Goal: Register for event/course

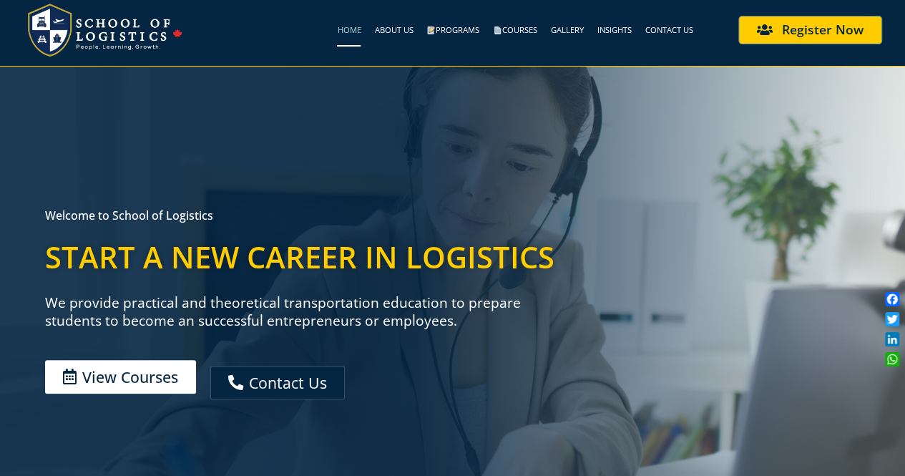
click at [137, 381] on span "View Courses" at bounding box center [130, 376] width 96 height 15
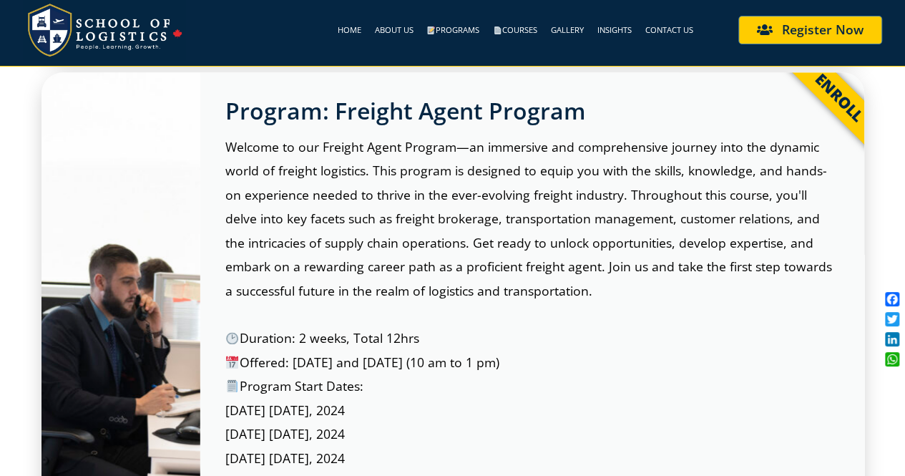
scroll to position [787, 0]
click at [505, 25] on link "Courses" at bounding box center [515, 30] width 44 height 33
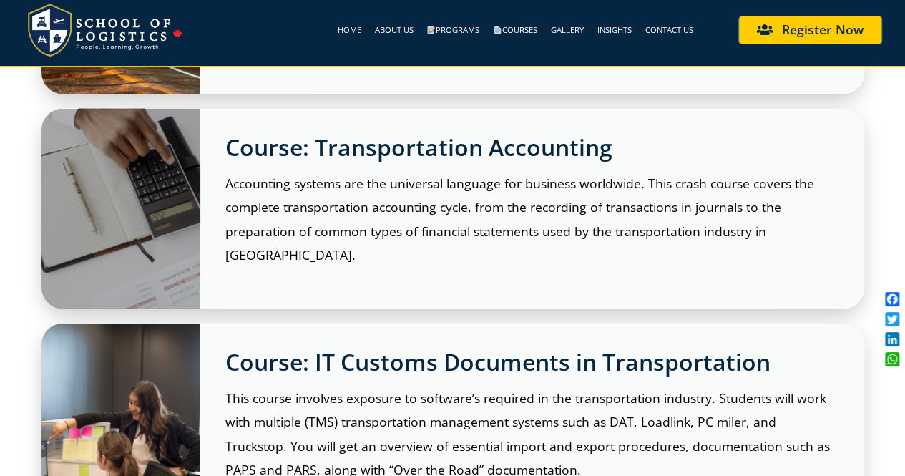
scroll to position [1504, 0]
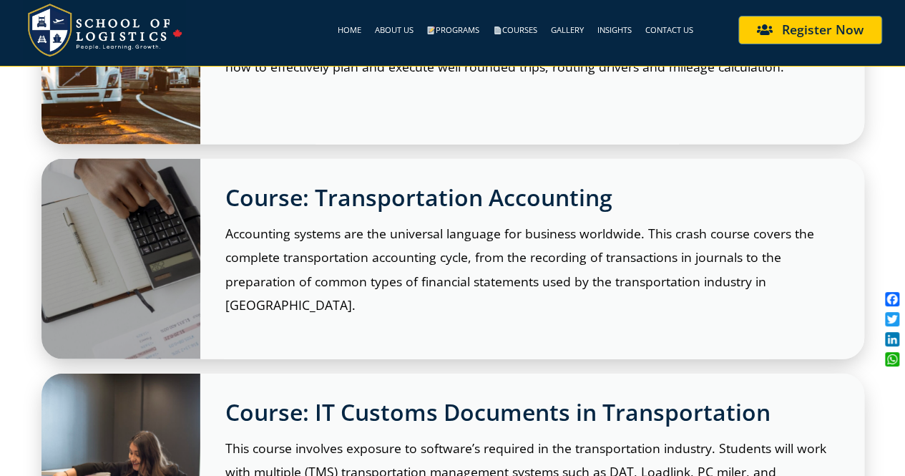
click at [232, 199] on h2 "Course: Transportation Accounting" at bounding box center [532, 197] width 614 height 27
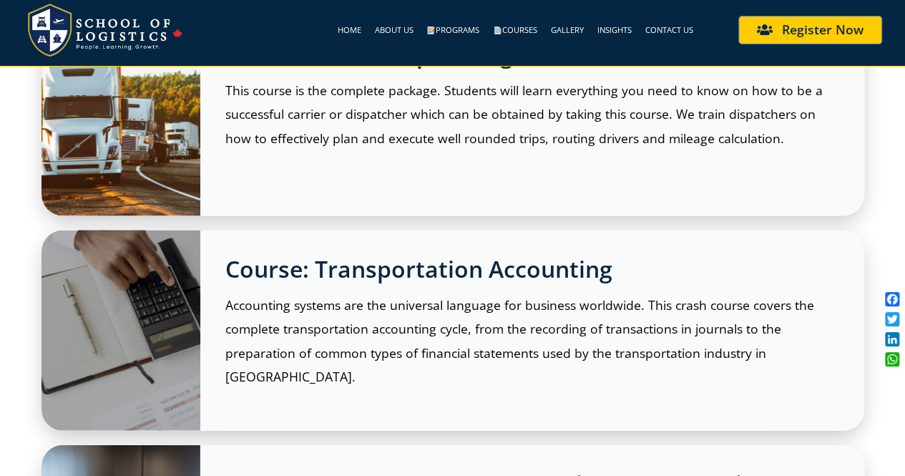
scroll to position [1361, 0]
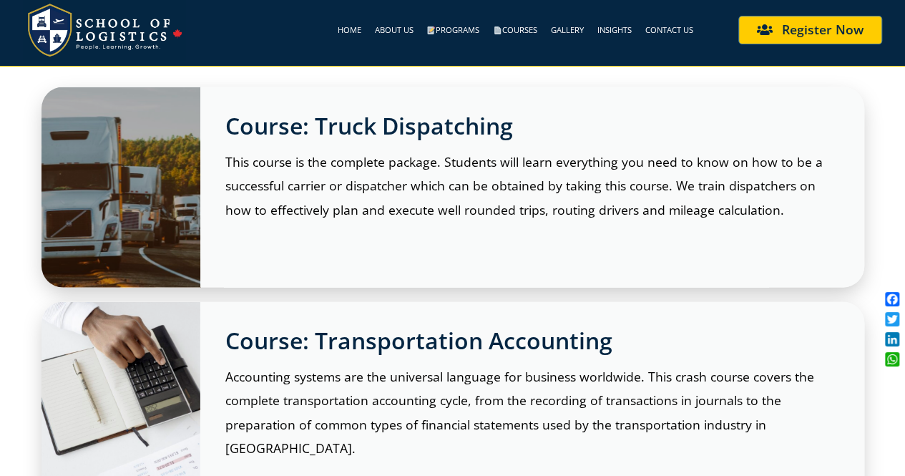
click at [447, 117] on h2 "Course: Truck Dispatching" at bounding box center [532, 125] width 614 height 27
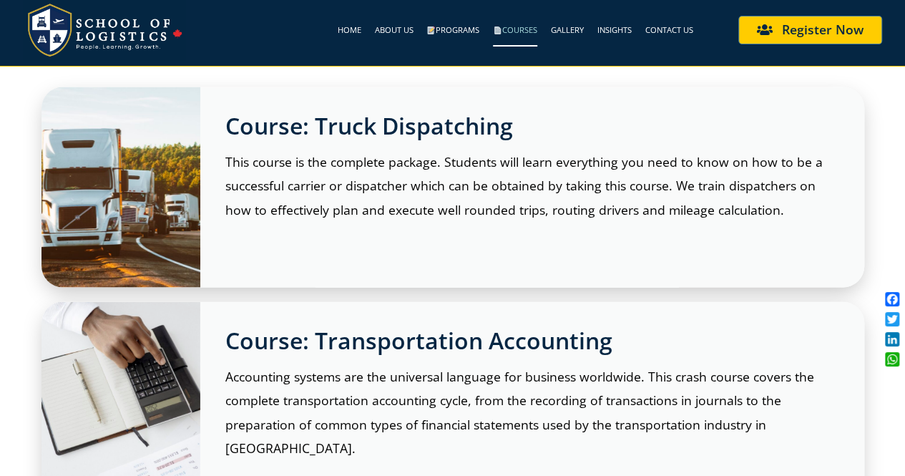
click at [525, 27] on link "Courses" at bounding box center [515, 30] width 44 height 33
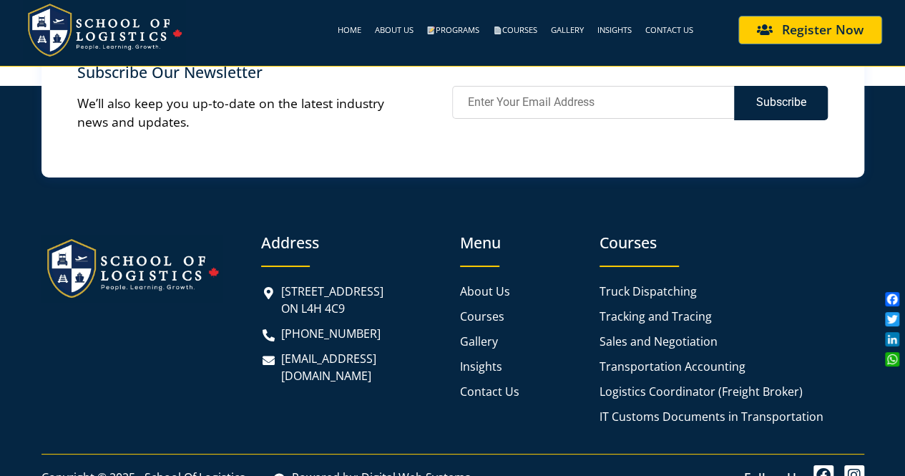
scroll to position [2573, 0]
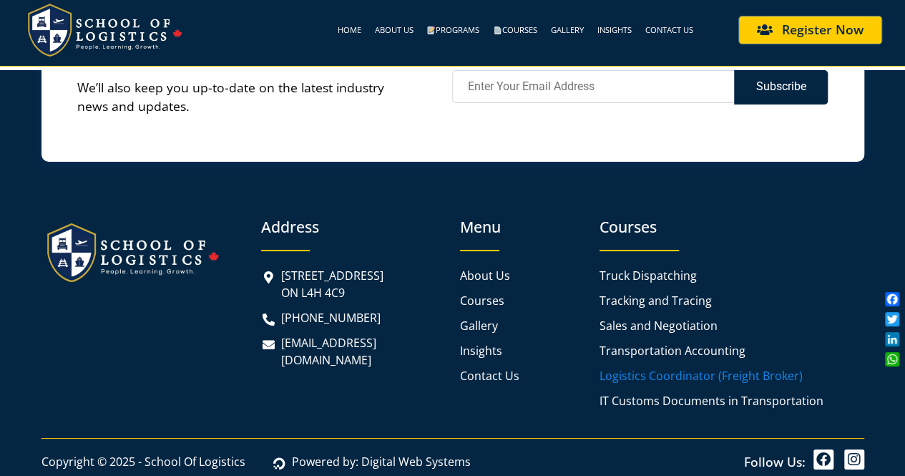
click at [656, 379] on span "Logistics Coordinator (Freight Broker)" at bounding box center [701, 375] width 203 height 17
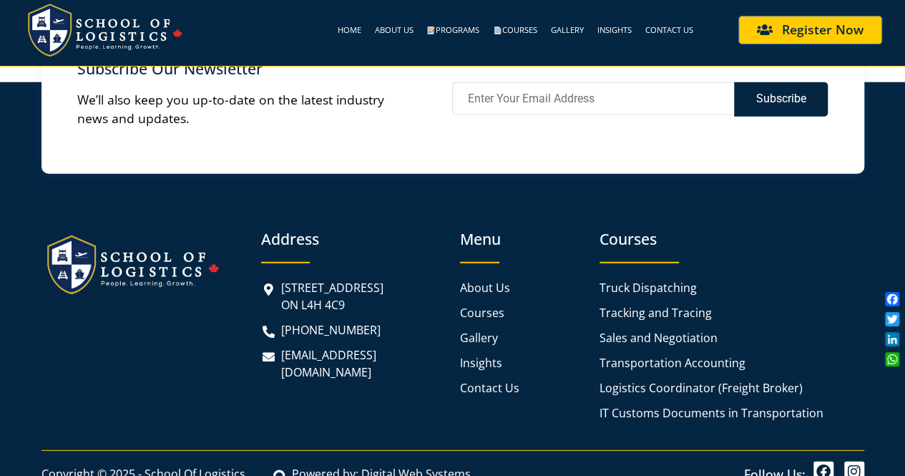
scroll to position [1763, 0]
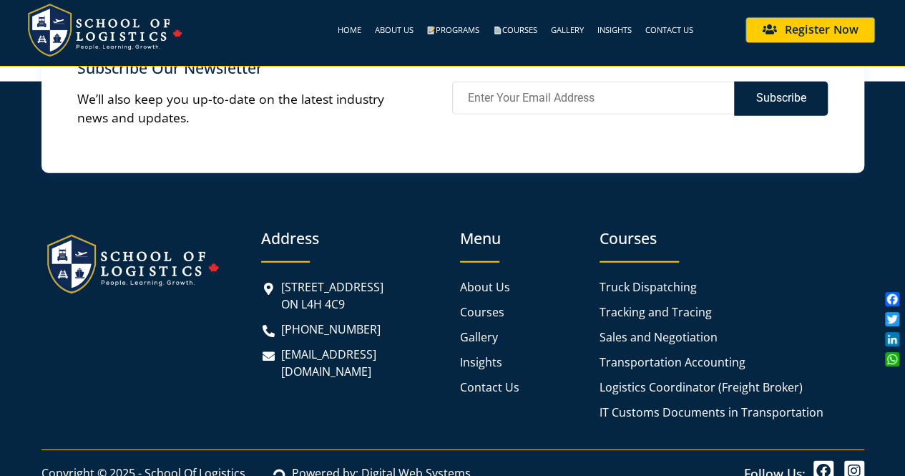
click at [800, 35] on span "Register Now" at bounding box center [822, 29] width 74 height 11
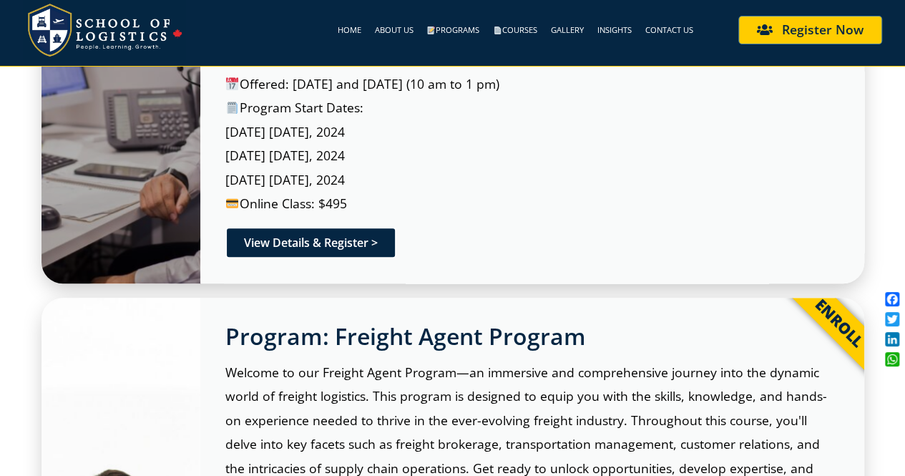
scroll to position [573, 0]
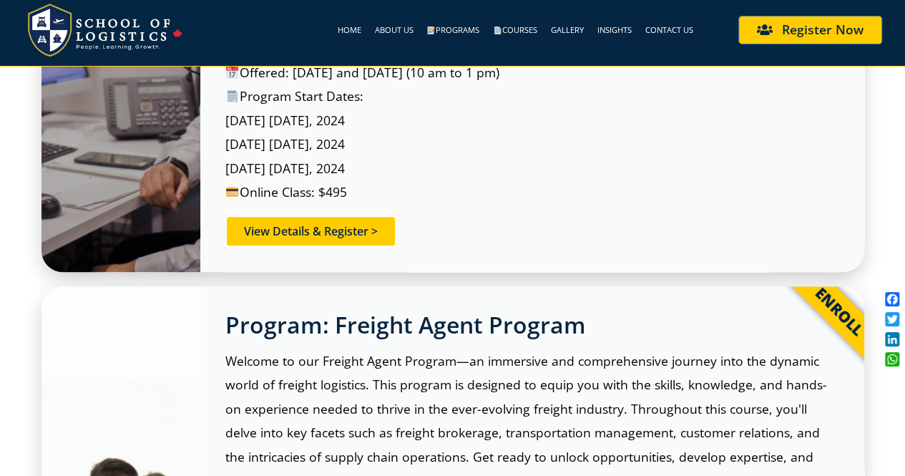
click at [366, 222] on link "View Details & Register >" at bounding box center [310, 230] width 171 height 31
